Goal: Transaction & Acquisition: Purchase product/service

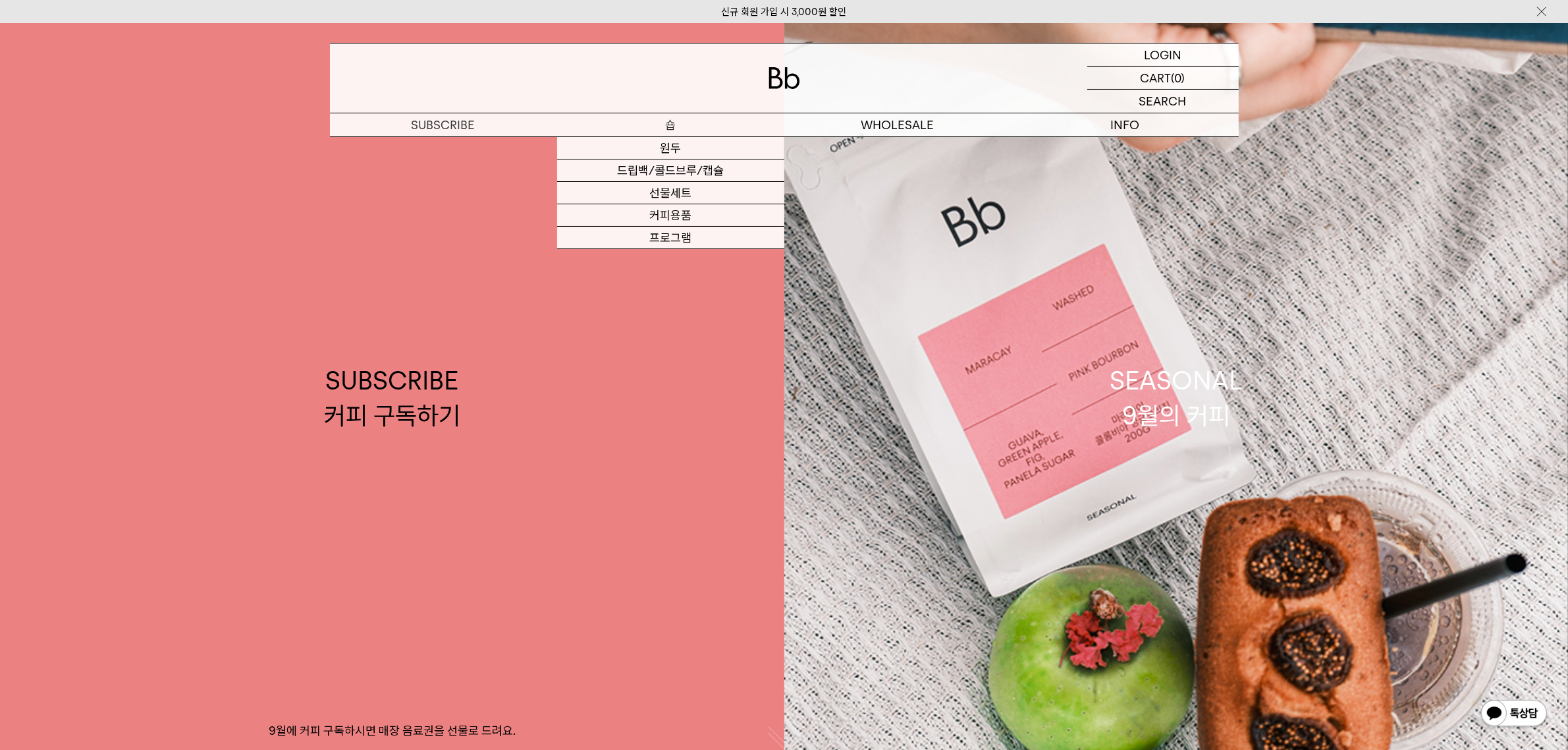
click at [683, 123] on p "숍" at bounding box center [671, 125] width 227 height 23
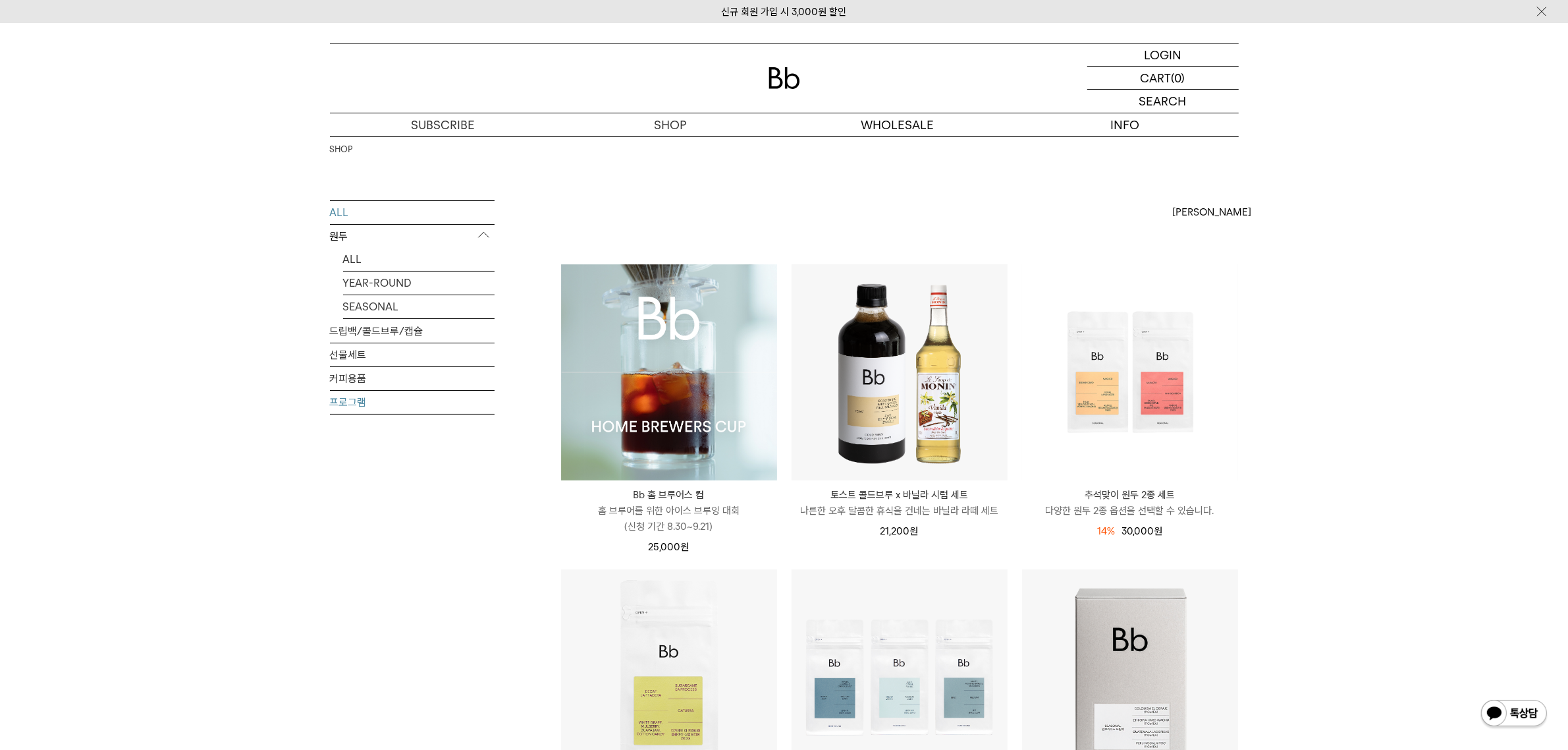
click at [366, 397] on link "프로그램" at bounding box center [412, 402] width 165 height 23
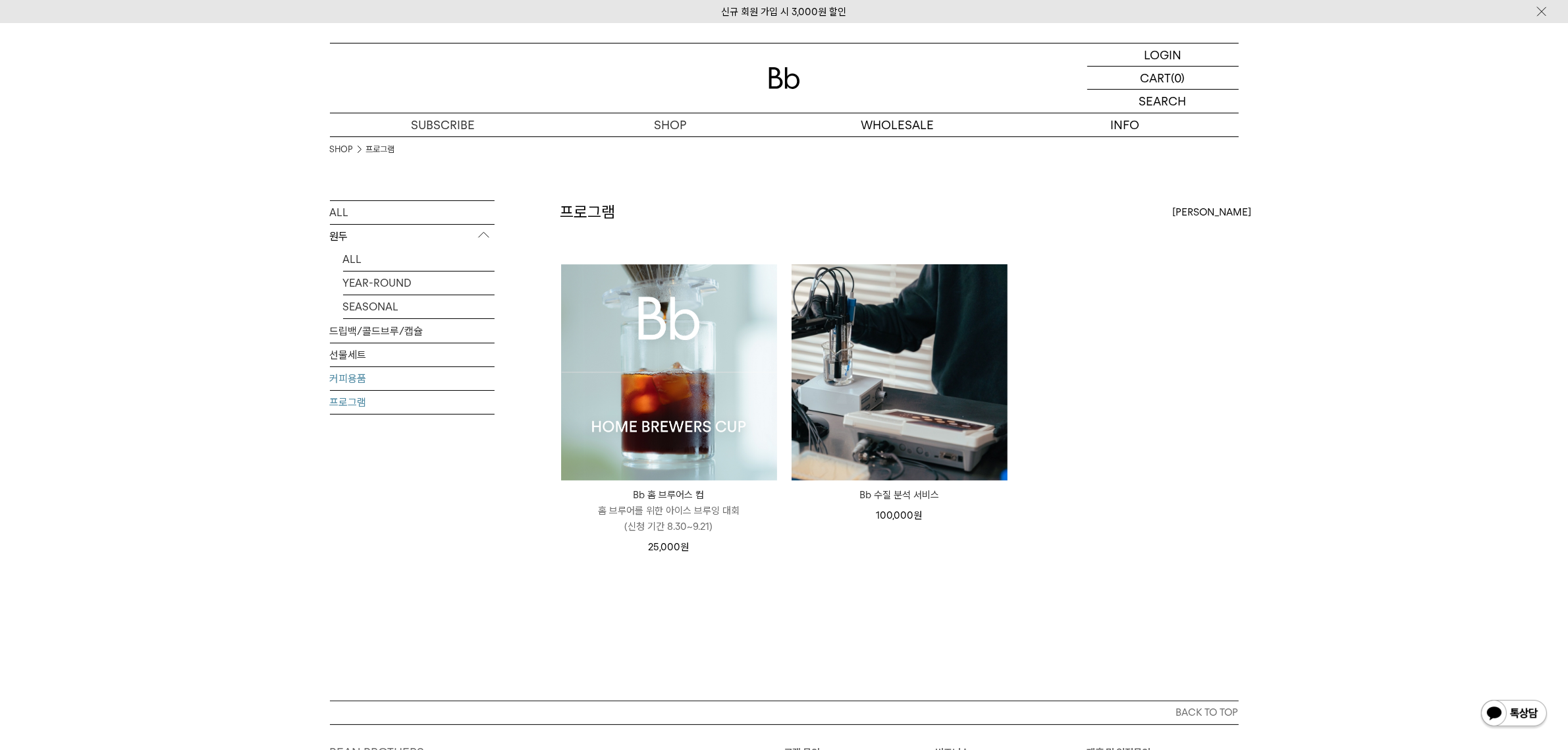
click at [384, 385] on link "커피용품" at bounding box center [412, 379] width 165 height 23
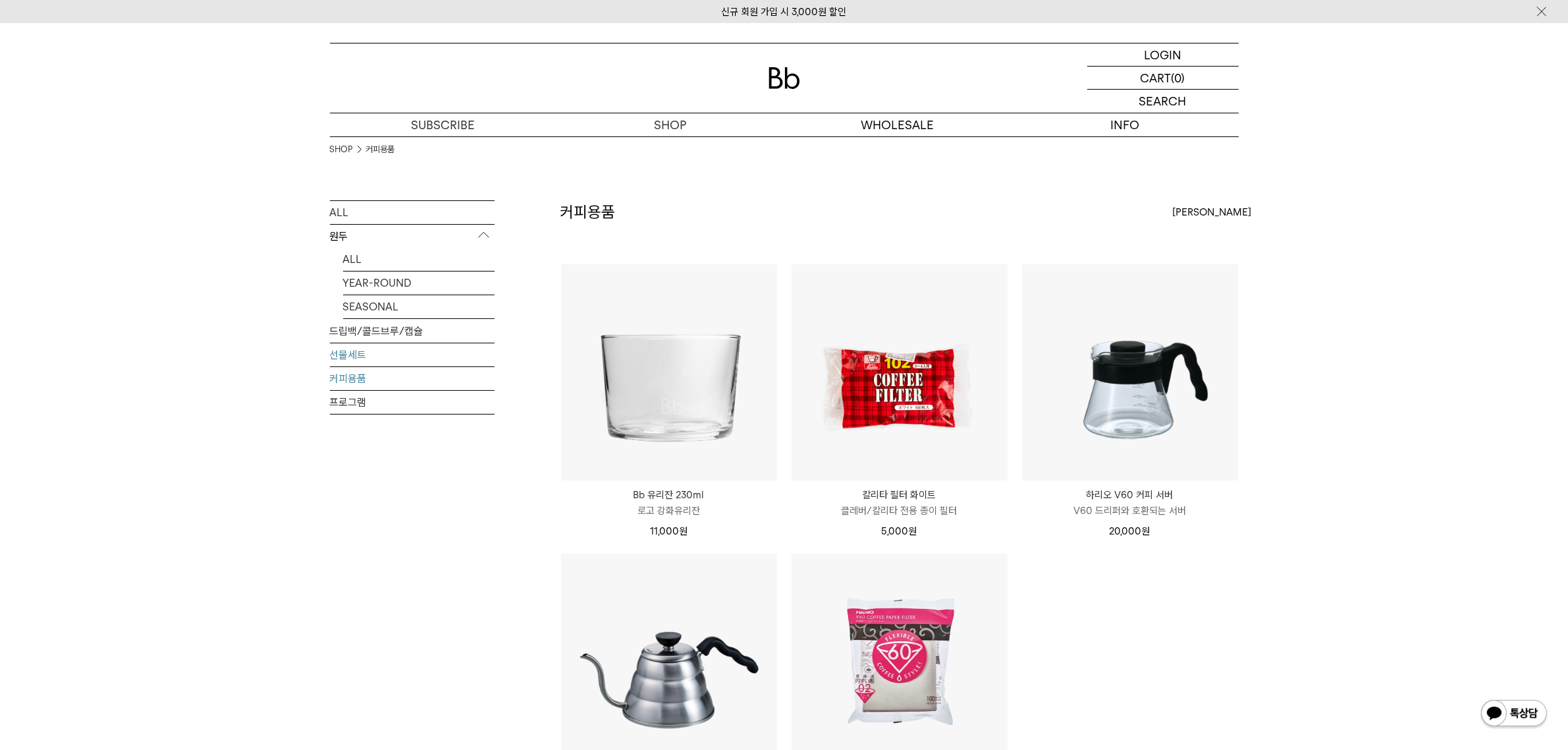
click at [384, 355] on link "선물세트" at bounding box center [412, 355] width 165 height 23
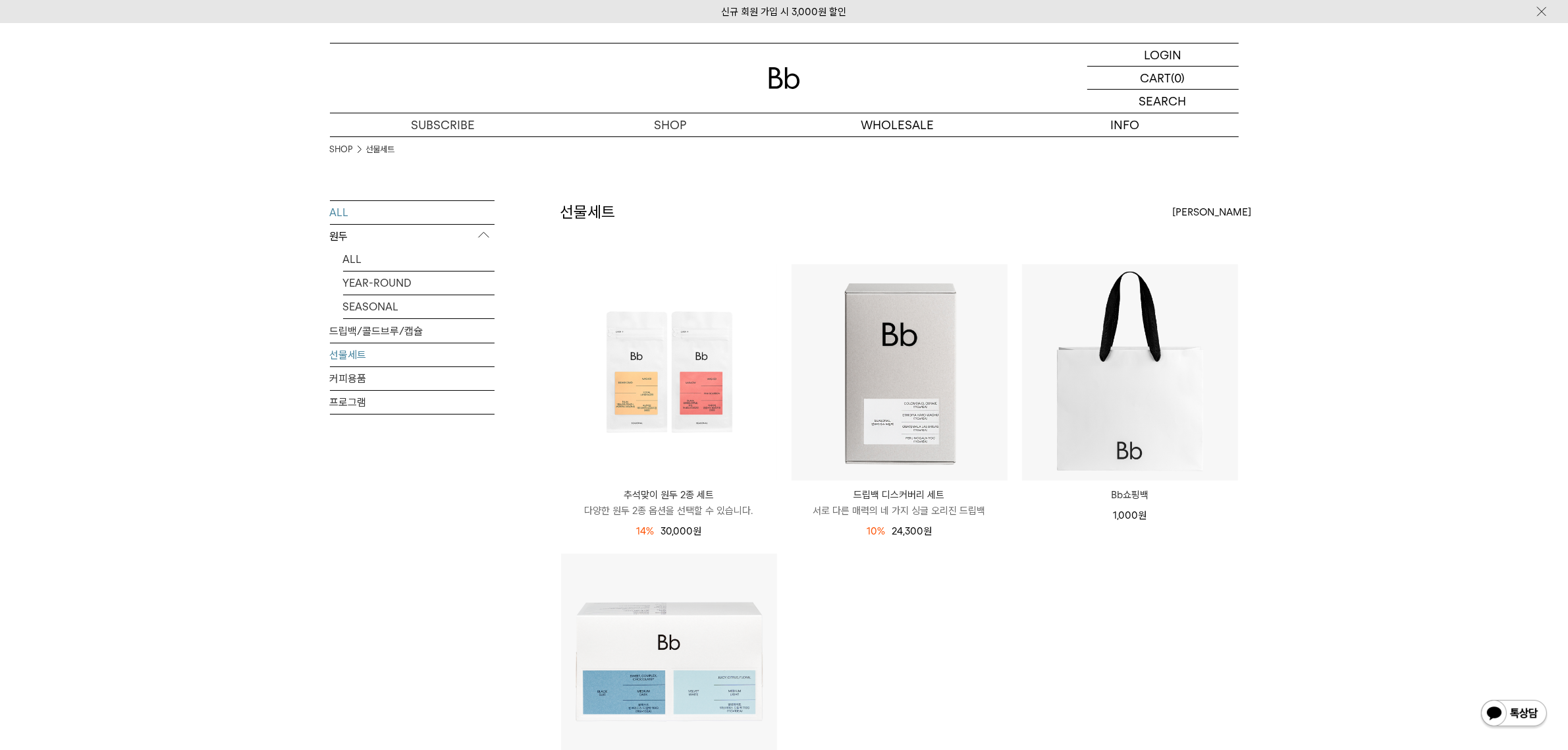
click at [400, 208] on link "ALL" at bounding box center [412, 212] width 165 height 23
